Goal: Task Accomplishment & Management: Manage account settings

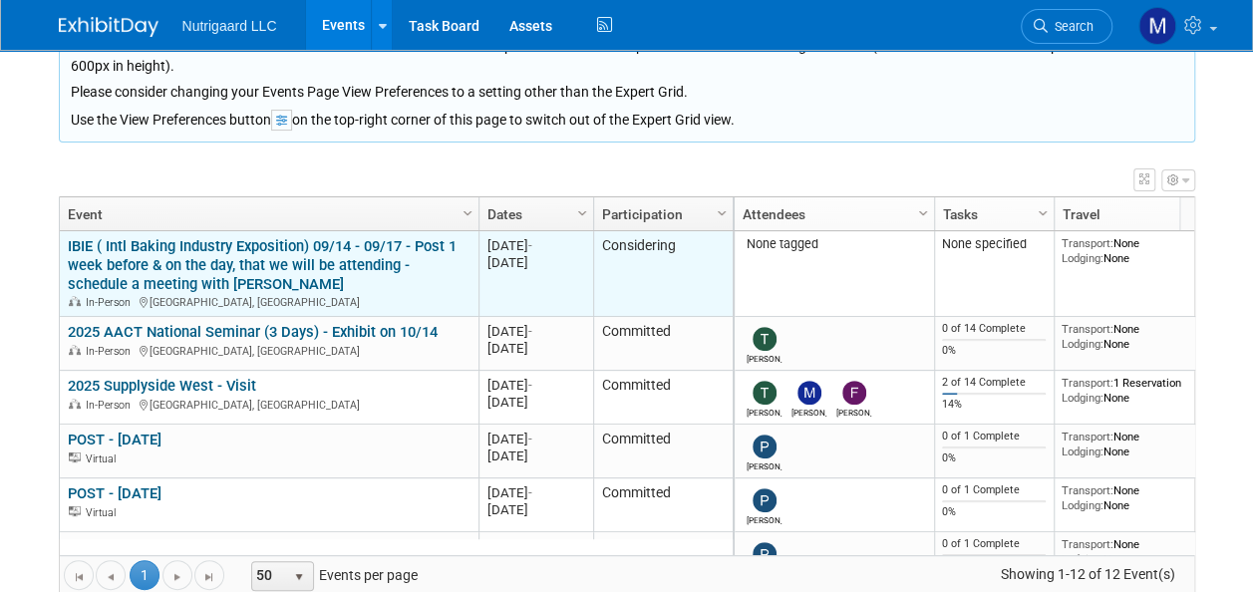
click at [239, 242] on link "IBIE ( Intl Baking Industry Exposition) 09/14 - 09/17 - Post 1 week before & on…" at bounding box center [262, 265] width 389 height 56
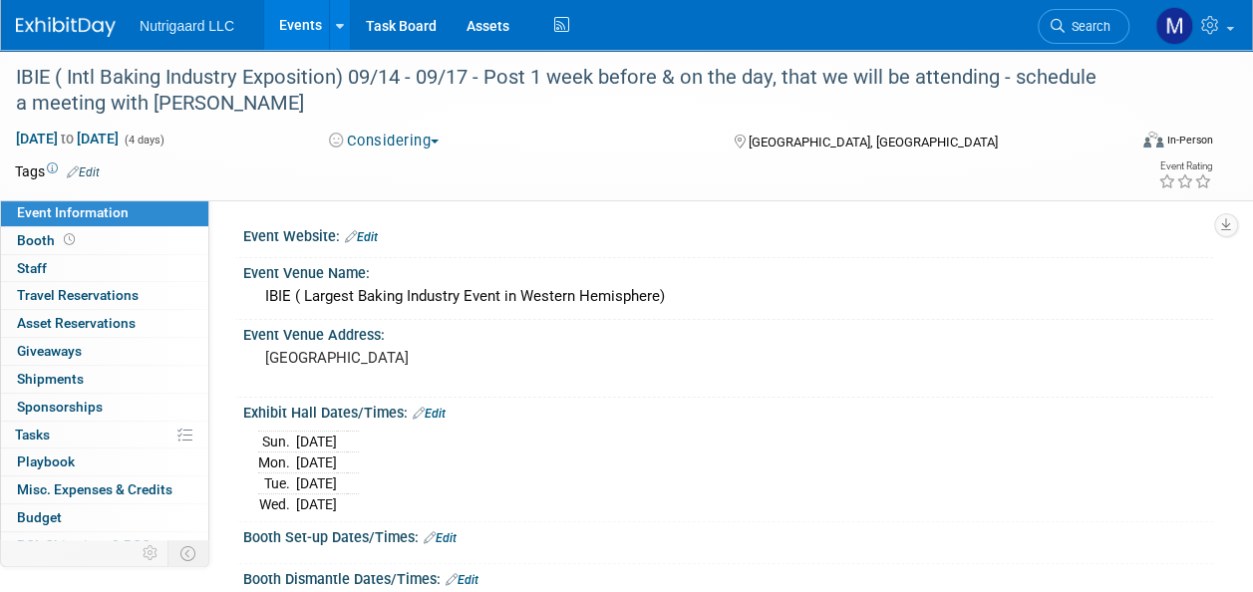
click at [377, 235] on link "Edit" at bounding box center [361, 237] width 33 height 14
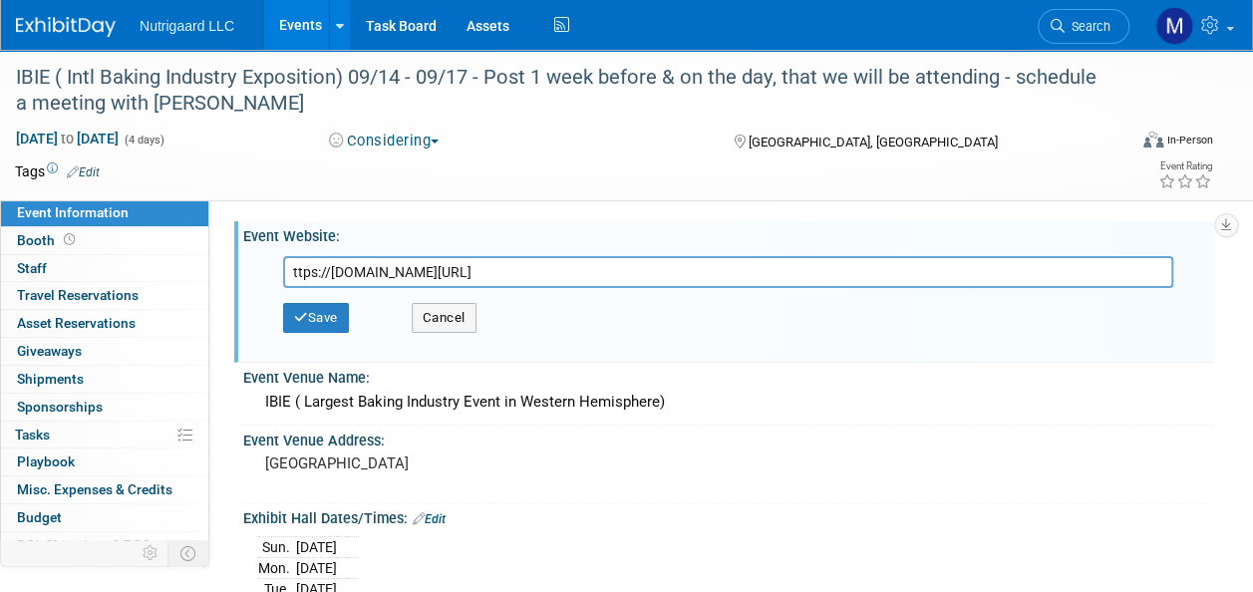
scroll to position [0, 772]
click at [333, 317] on button "Save" at bounding box center [316, 318] width 66 height 30
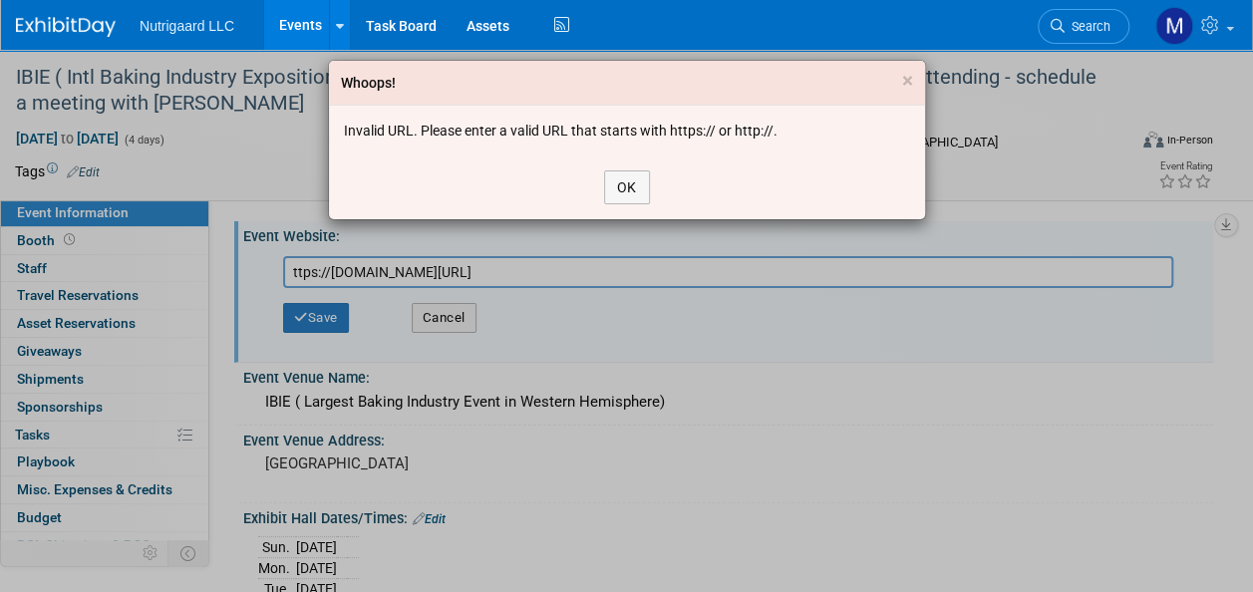
click at [474, 271] on div "Whoops! × Invalid URL. Please enter a valid URL that starts with https:// or ht…" at bounding box center [626, 296] width 1253 height 592
click at [622, 190] on button "OK" at bounding box center [627, 188] width 46 height 34
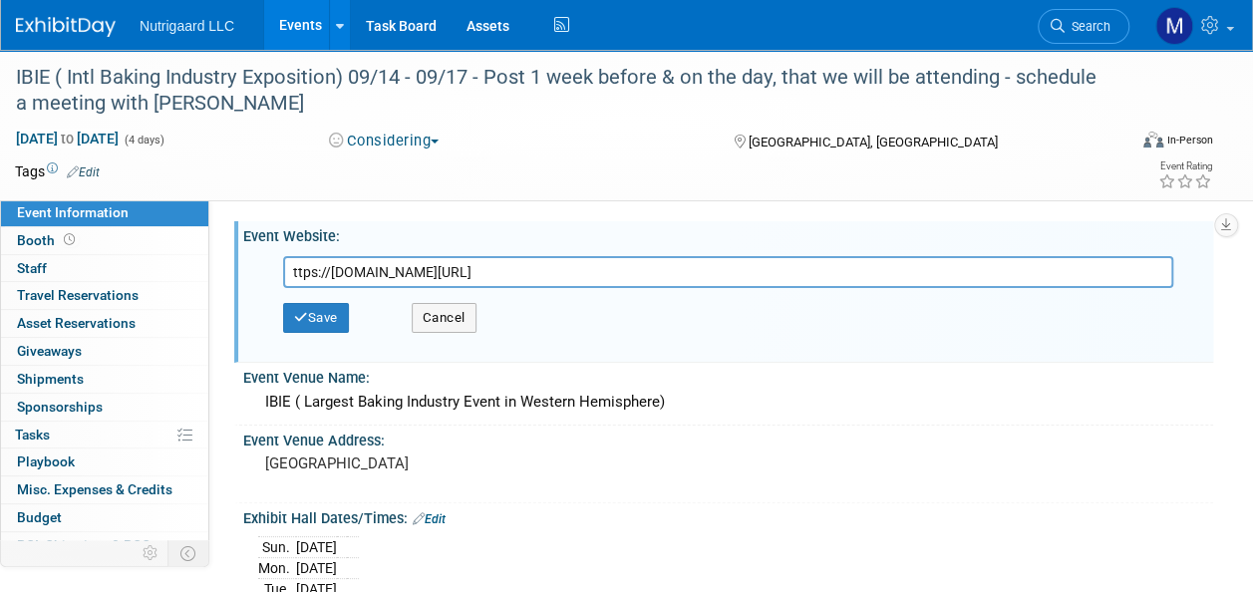
scroll to position [0, 772]
drag, startPoint x: 468, startPoint y: 271, endPoint x: 1271, endPoint y: 259, distance: 803.8
click at [1252, 259] on html "Nutrigaard LLC Events Add Event Bulk Upload Events Shareable Event Boards Recen…" at bounding box center [626, 296] width 1253 height 592
click at [307, 321] on button "Save" at bounding box center [316, 318] width 66 height 30
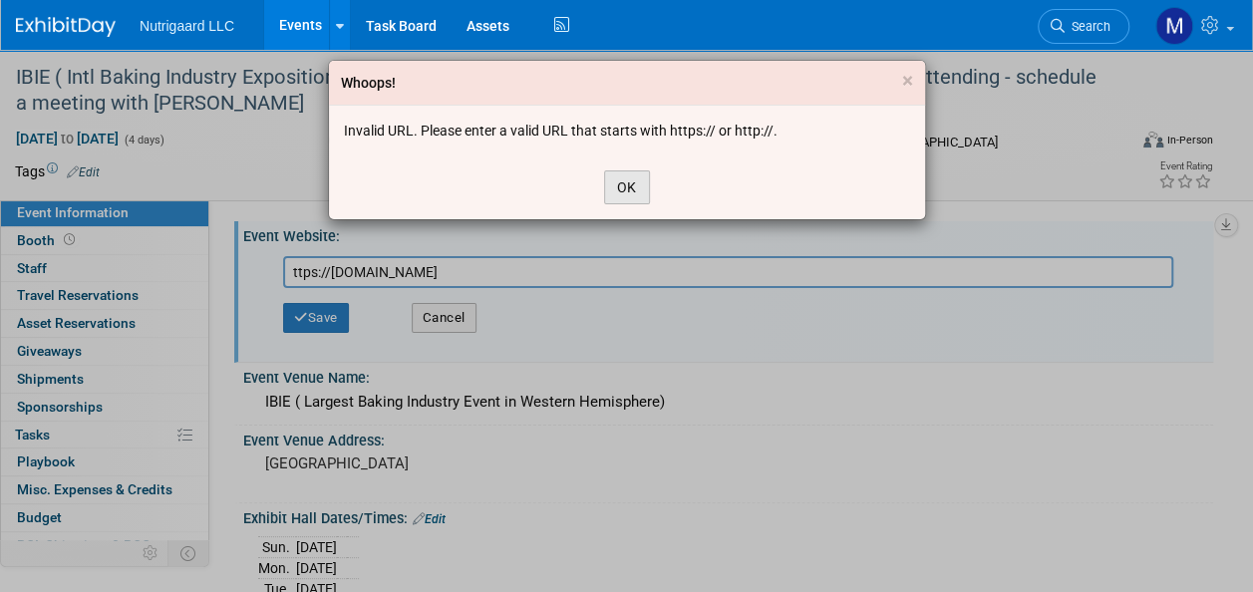
click at [624, 195] on button "OK" at bounding box center [627, 188] width 46 height 34
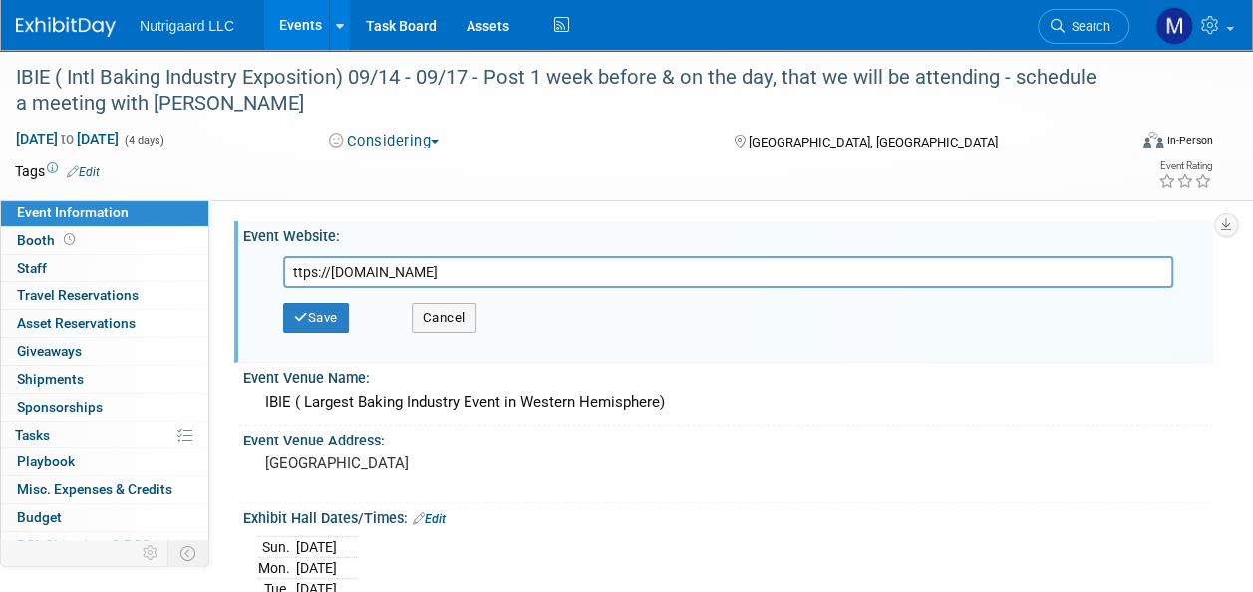
drag, startPoint x: 406, startPoint y: 275, endPoint x: 295, endPoint y: 280, distance: 110.8
click at [295, 280] on input "ttps://www.bakingexpo.com" at bounding box center [728, 272] width 890 height 32
paste input "[URL][DOMAIN_NAME]"
type input "[URL][DOMAIN_NAME]"
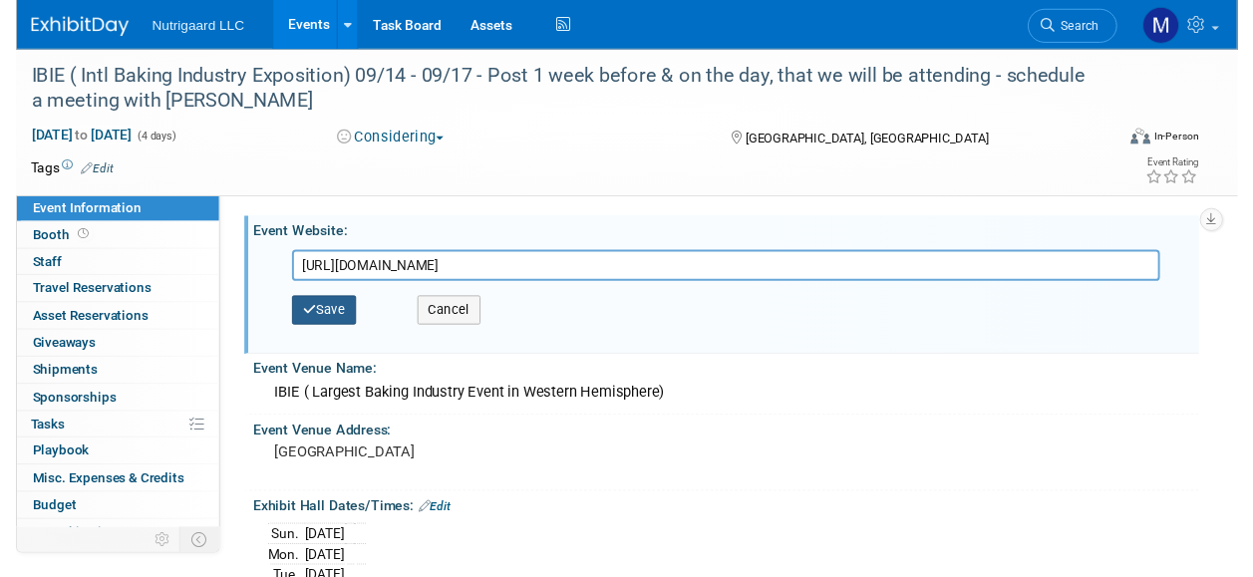
scroll to position [0, 0]
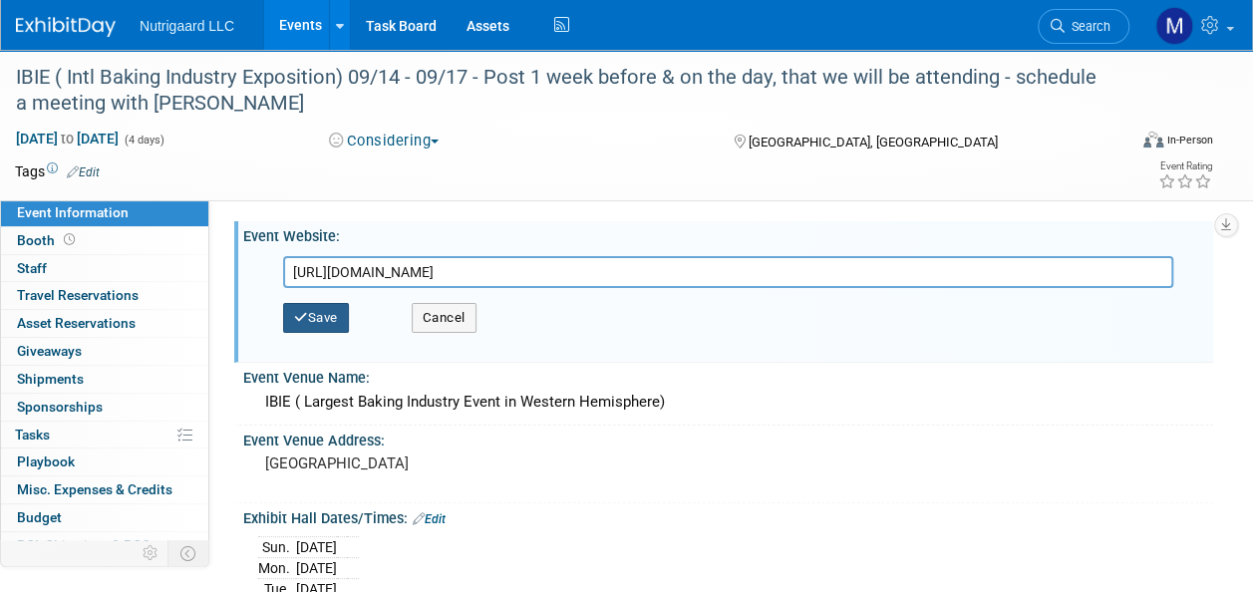
click at [309, 320] on button "Save" at bounding box center [316, 318] width 66 height 30
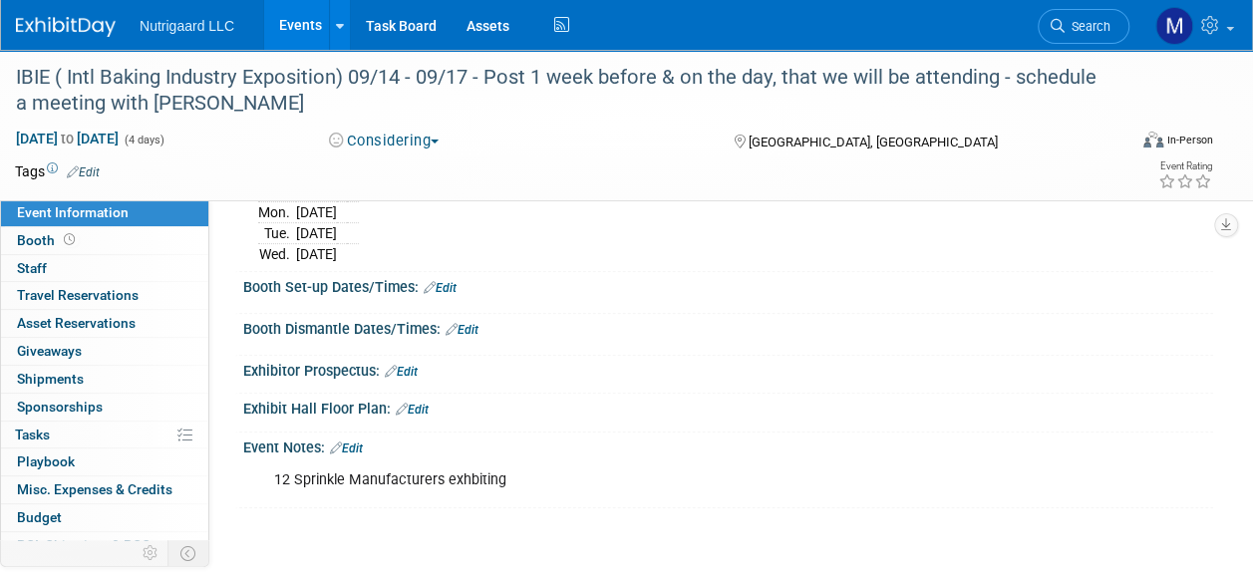
scroll to position [338, 0]
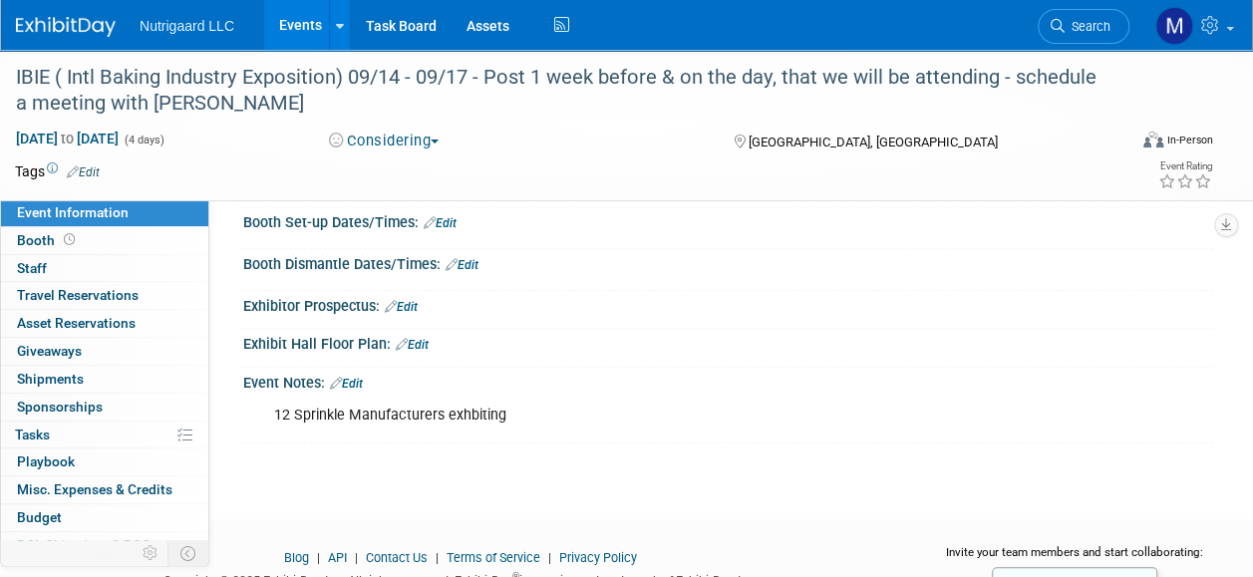
drag, startPoint x: 57, startPoint y: 28, endPoint x: 67, endPoint y: 36, distance: 12.8
click at [58, 28] on img at bounding box center [66, 27] width 100 height 20
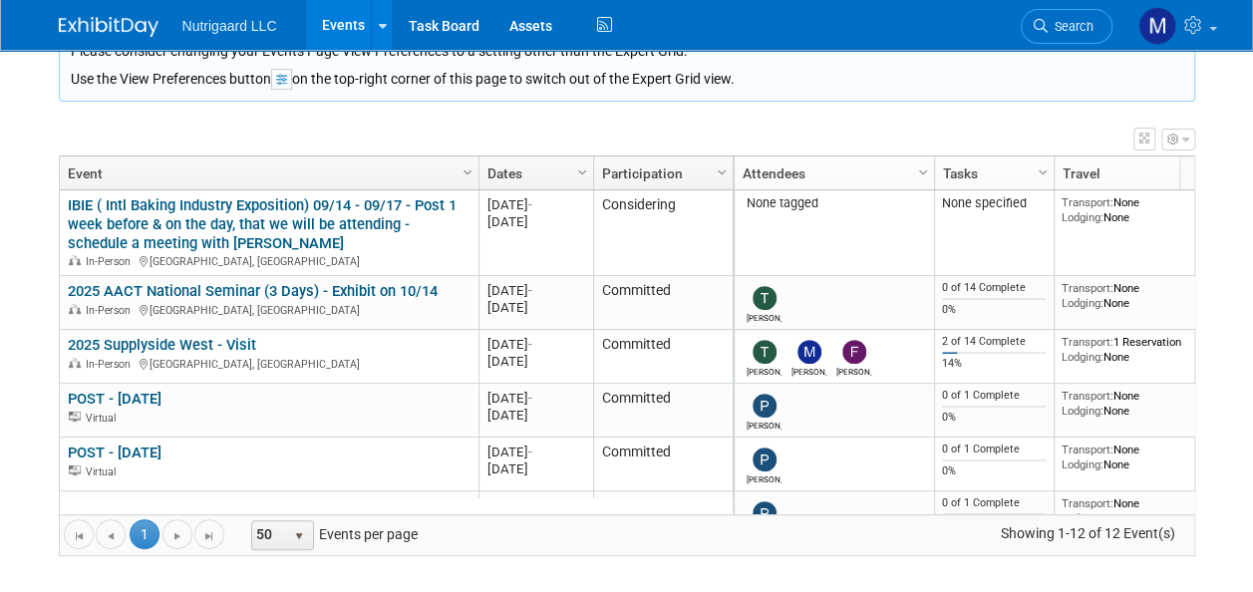
scroll to position [237, 0]
click at [297, 530] on span "select" at bounding box center [299, 536] width 16 height 16
click at [297, 493] on li "100" at bounding box center [279, 503] width 58 height 27
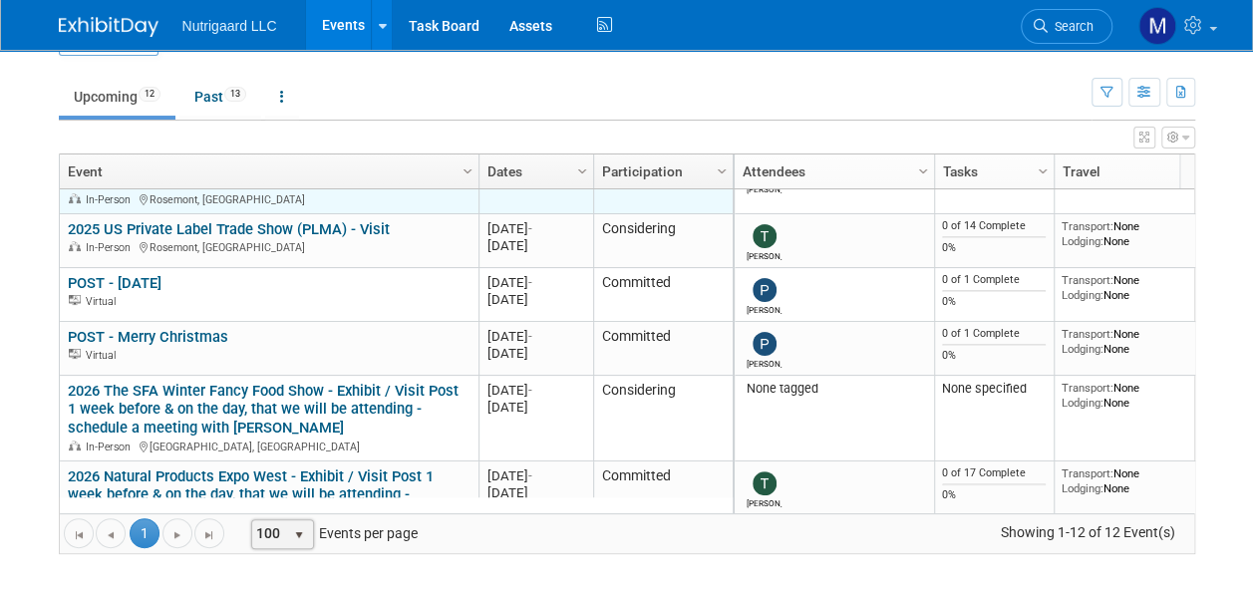
scroll to position [0, 0]
